Goal: Transaction & Acquisition: Purchase product/service

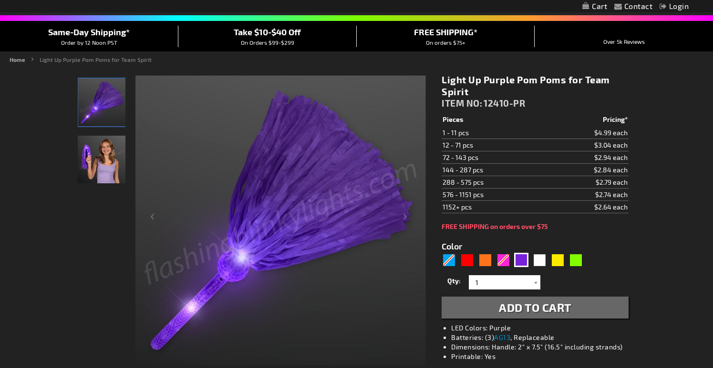
scroll to position [59, 0]
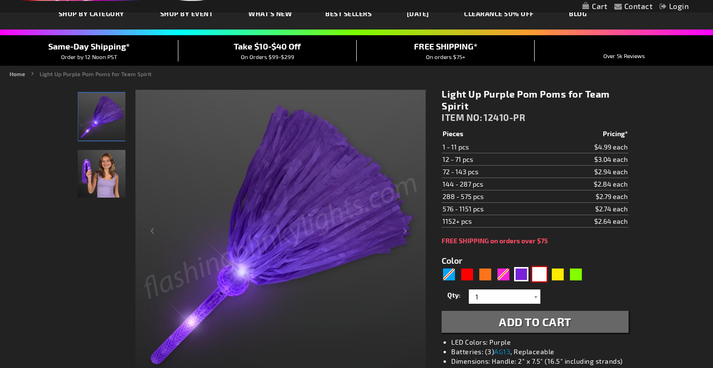
click at [540, 274] on div "White" at bounding box center [539, 274] width 14 height 14
type input "5646"
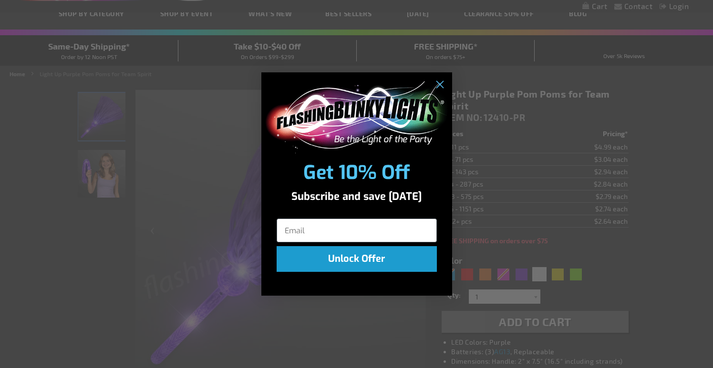
type input "12410-WT"
type input "Customize - Light Up Team Spirit White Pom Poms - ITEM NO: 12410-WT"
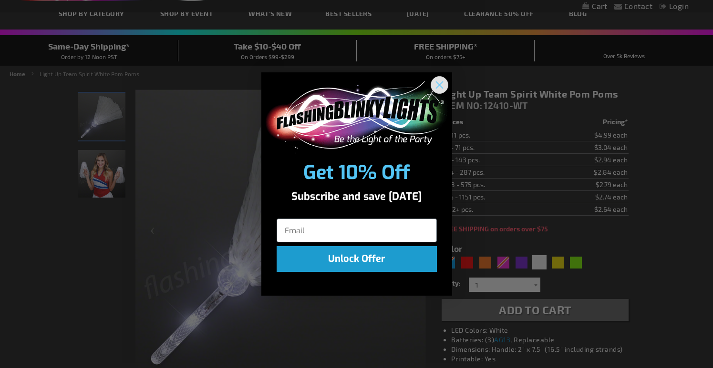
click at [438, 89] on circle "Close dialog" at bounding box center [439, 85] width 16 height 16
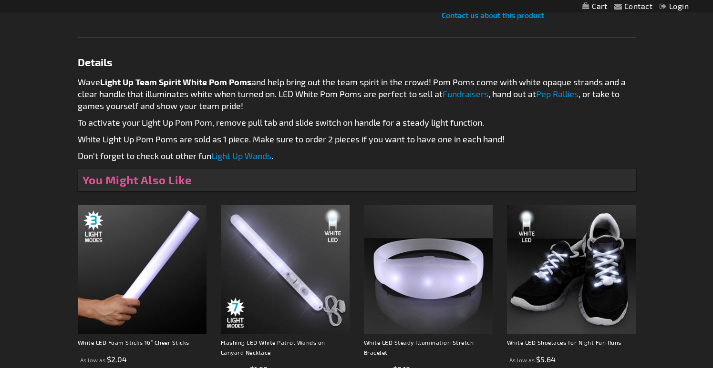
scroll to position [577, 0]
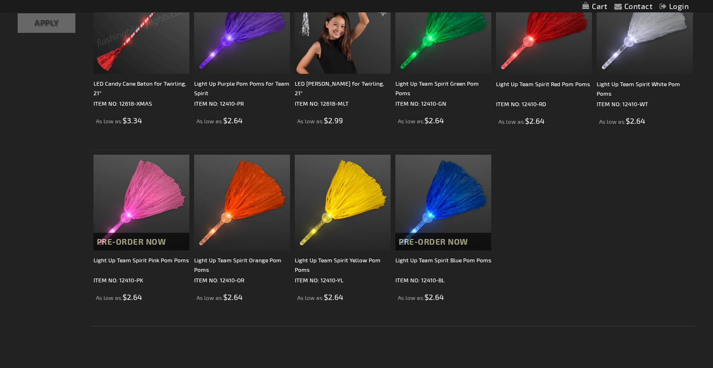
scroll to position [243, 0]
